Goal: Task Accomplishment & Management: Complete application form

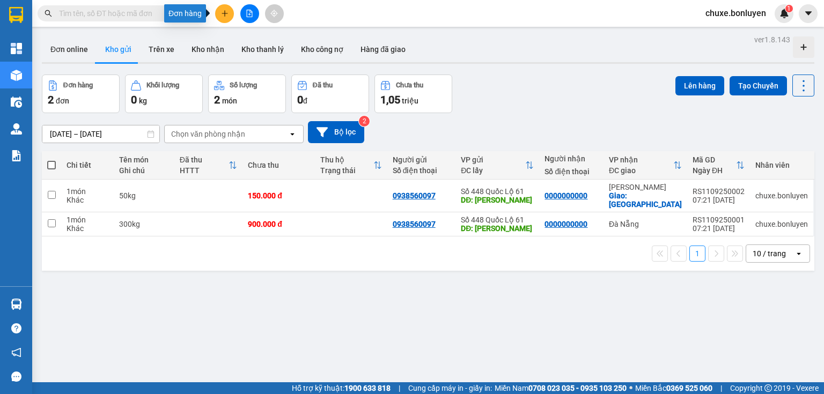
click at [224, 18] on button at bounding box center [224, 13] width 19 height 19
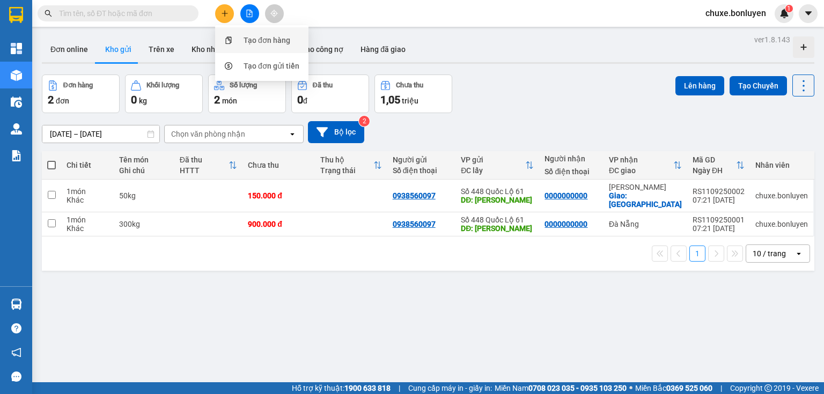
click at [248, 35] on div "Tạo đơn hàng" at bounding box center [267, 40] width 47 height 12
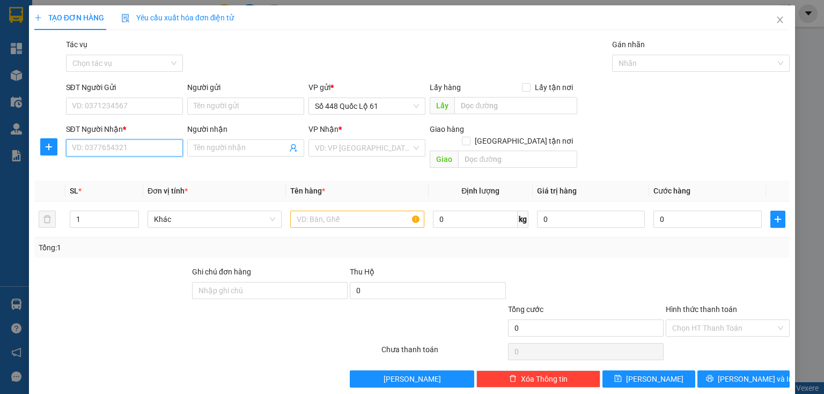
click at [140, 152] on input "SĐT Người Nhận *" at bounding box center [124, 148] width 117 height 17
click at [118, 107] on input "SĐT Người Gửi" at bounding box center [124, 106] width 117 height 17
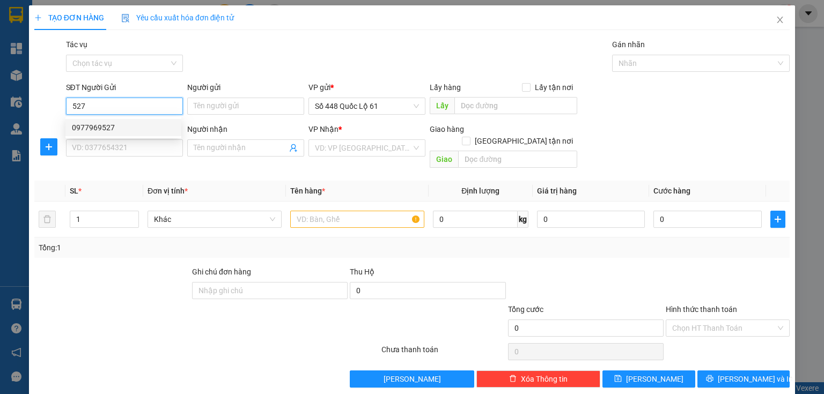
click at [107, 128] on div "0977969527" at bounding box center [123, 128] width 103 height 12
type input "0977969527"
type input "[PERSON_NAME]"
type input "0000000000"
type input "300.000"
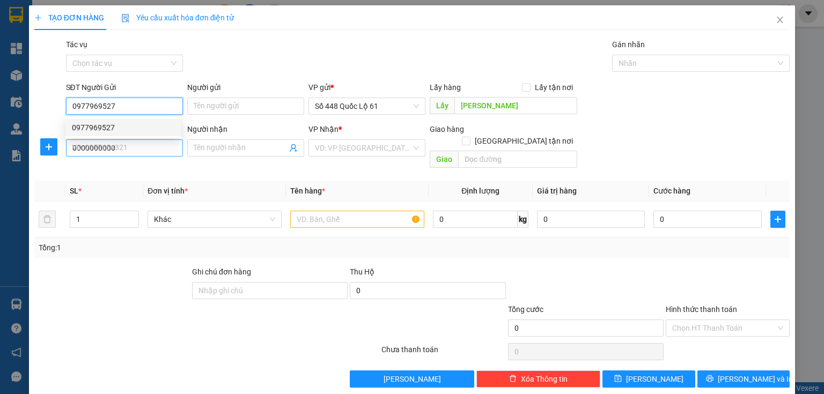
type input "300.000"
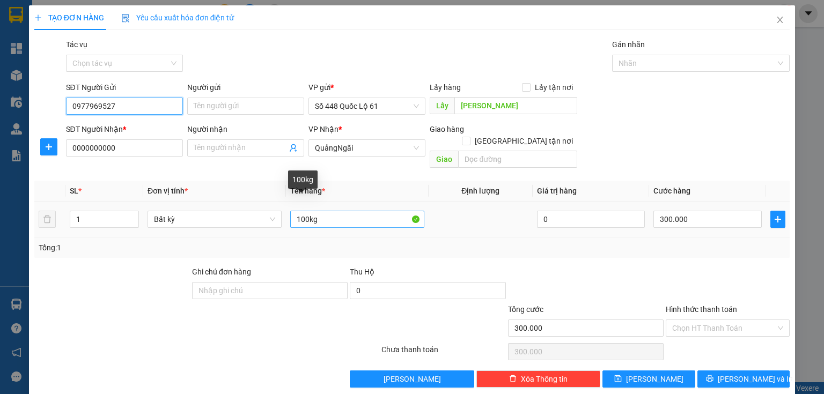
type input "0977969527"
click at [297, 211] on input "100kg" at bounding box center [357, 219] width 134 height 17
type input "200kg"
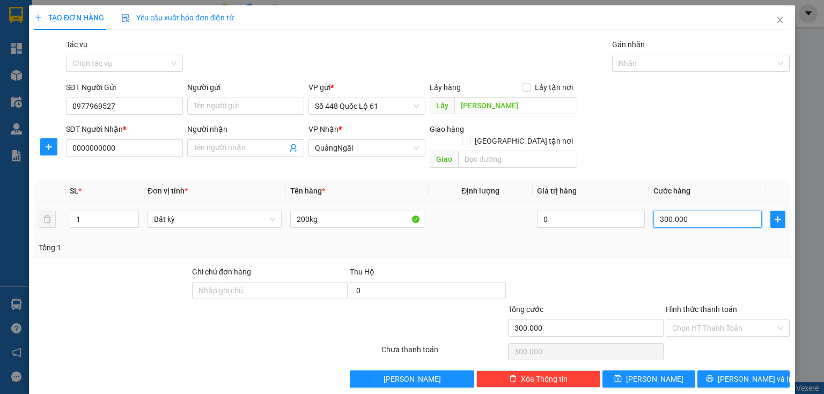
click at [698, 211] on input "300.000" at bounding box center [708, 219] width 108 height 17
type input "6"
type input "60"
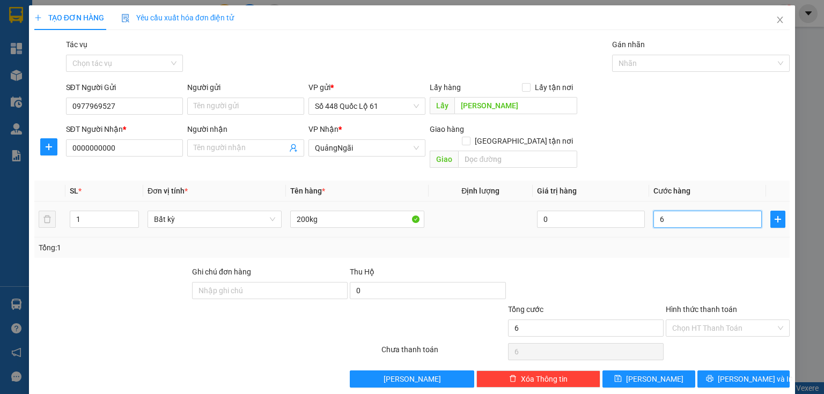
type input "60"
type input "600"
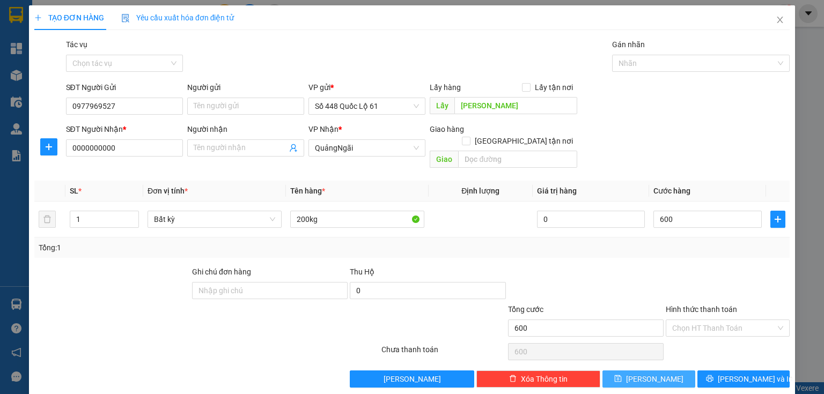
type input "600.000"
click at [655, 374] on span "[PERSON_NAME]" at bounding box center [654, 380] width 57 height 12
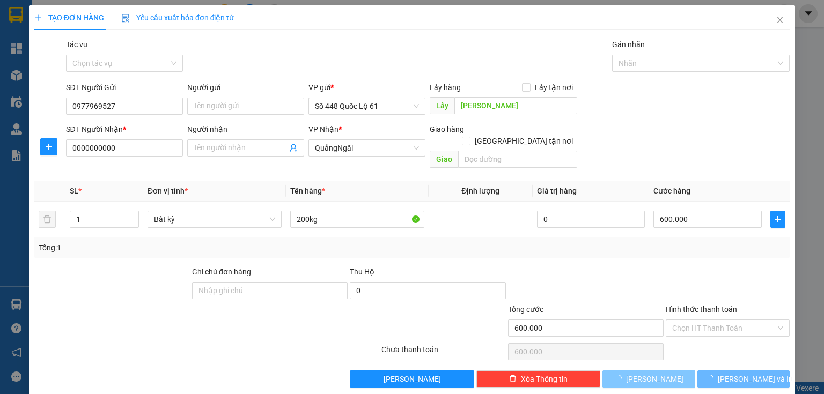
type input "0"
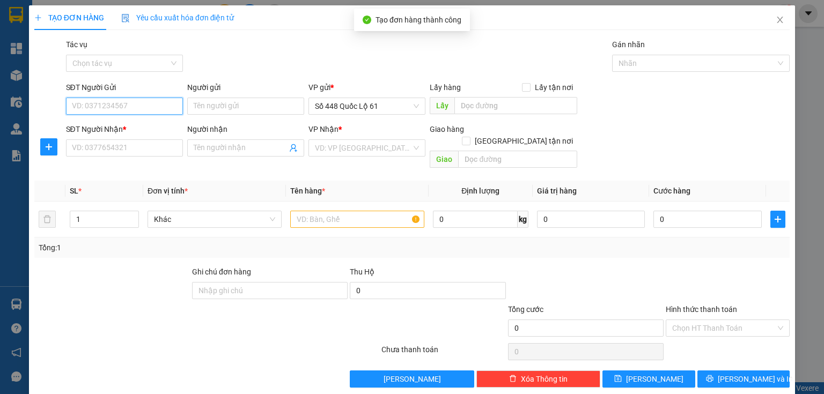
click at [155, 112] on input "SĐT Người Gửi" at bounding box center [124, 106] width 117 height 17
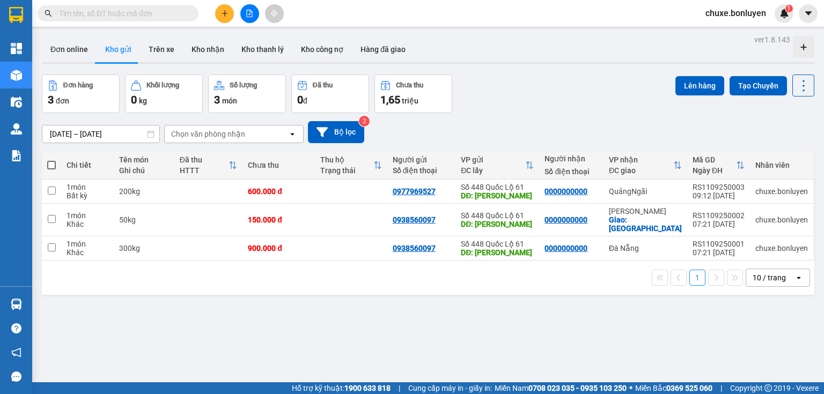
click at [475, 41] on div "Đơn online Kho gửi Trên xe Kho nhận Kho thanh lý Kho công nợ Hàng đã giao" at bounding box center [428, 50] width 773 height 28
